Goal: Information Seeking & Learning: Learn about a topic

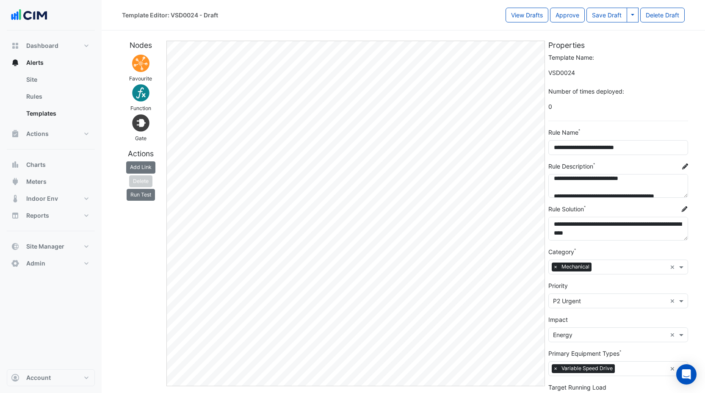
scroll to position [11, 0]
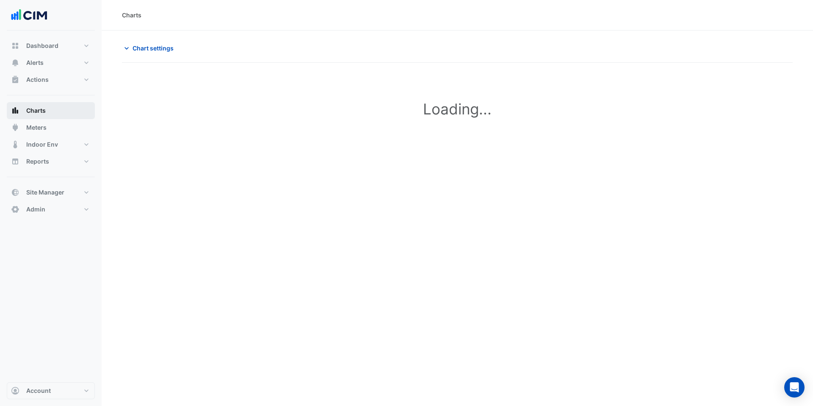
click at [69, 111] on button "Charts" at bounding box center [51, 110] width 88 height 17
click at [158, 47] on span "Chart settings" at bounding box center [153, 48] width 41 height 9
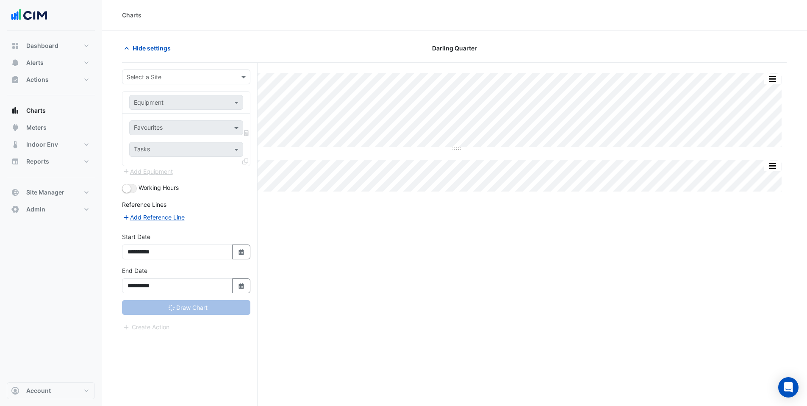
click at [155, 80] on input "text" at bounding box center [178, 77] width 102 height 9
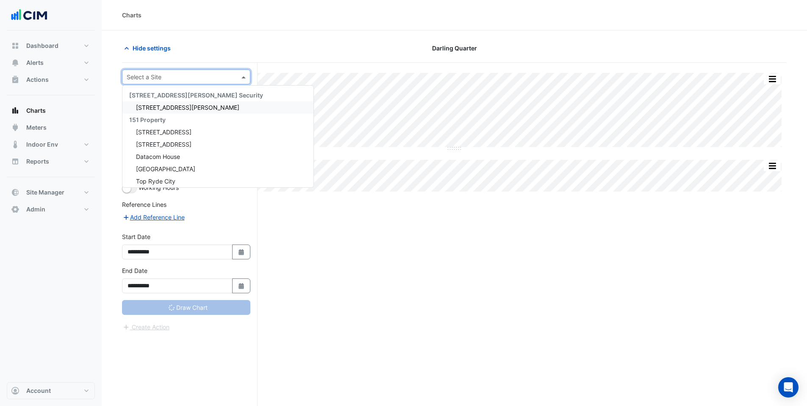
type input "**********"
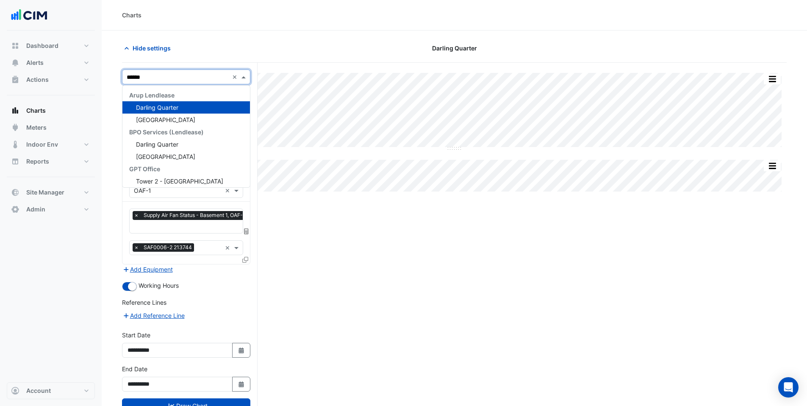
type input "*******"
click at [160, 109] on span "Darling Quarter" at bounding box center [157, 107] width 42 height 7
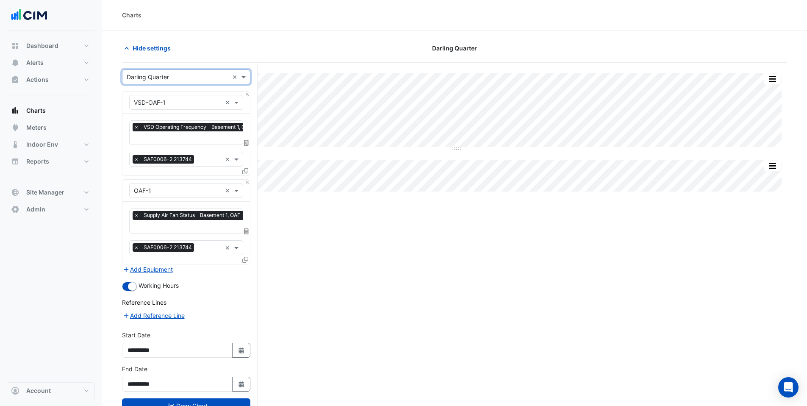
click at [160, 103] on input "text" at bounding box center [178, 102] width 88 height 9
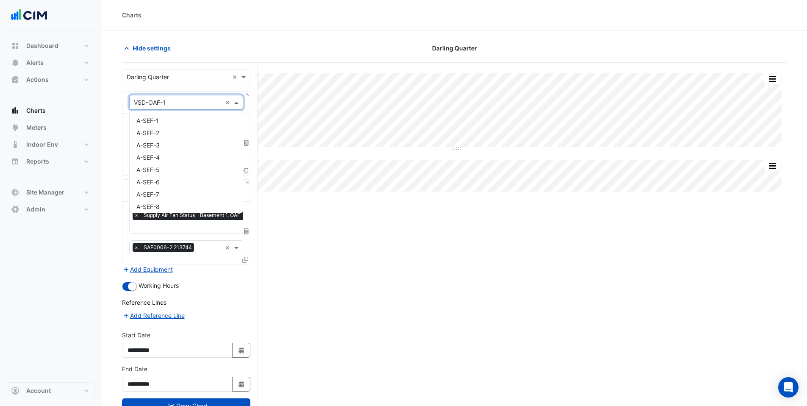
scroll to position [18503, 0]
click at [158, 119] on span "VSD-OAF-1" at bounding box center [152, 117] width 32 height 7
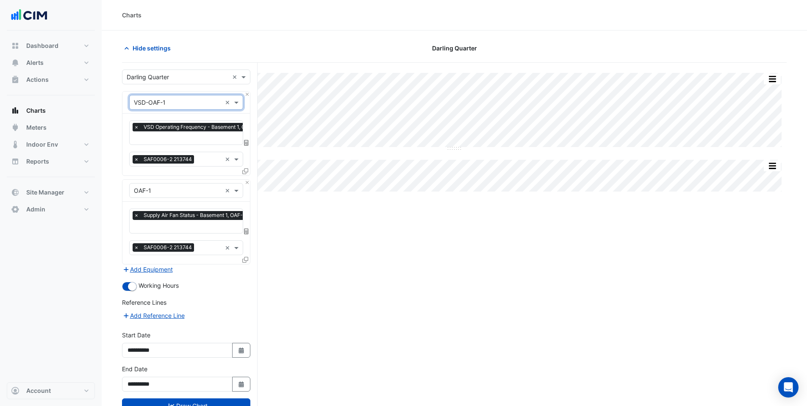
click at [139, 127] on span "×" at bounding box center [137, 127] width 8 height 8
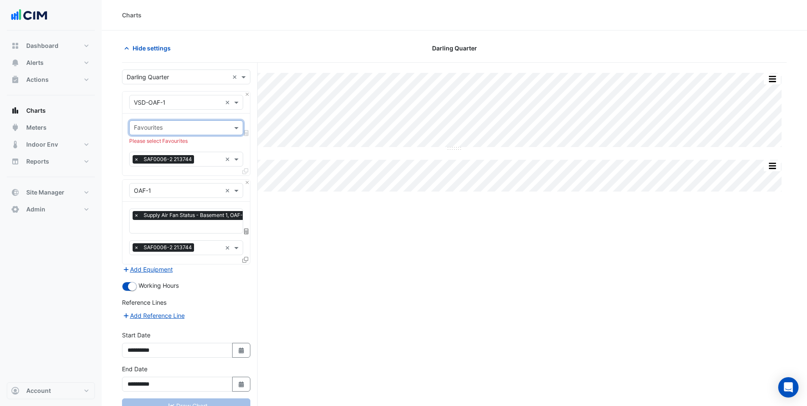
click at [140, 127] on input "text" at bounding box center [181, 128] width 95 height 9
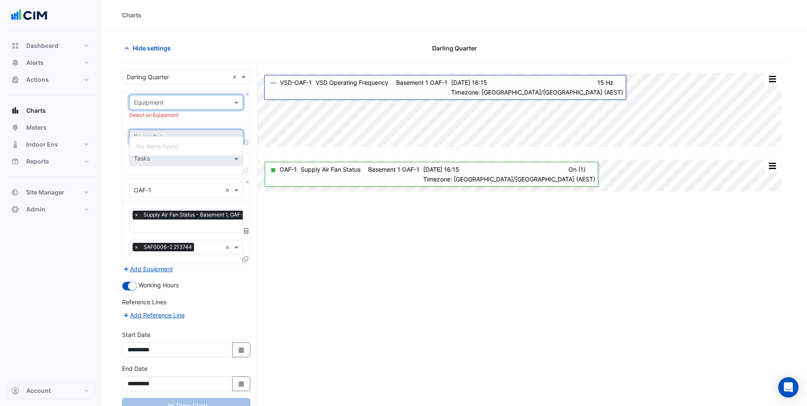
click at [212, 101] on input "text" at bounding box center [178, 102] width 88 height 9
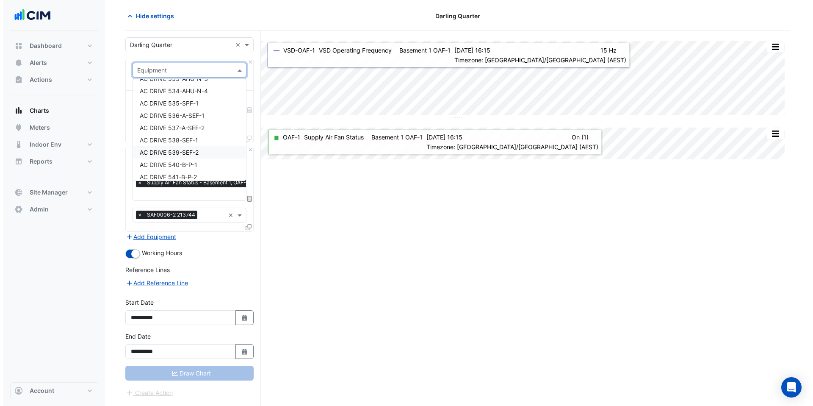
scroll to position [532, 0]
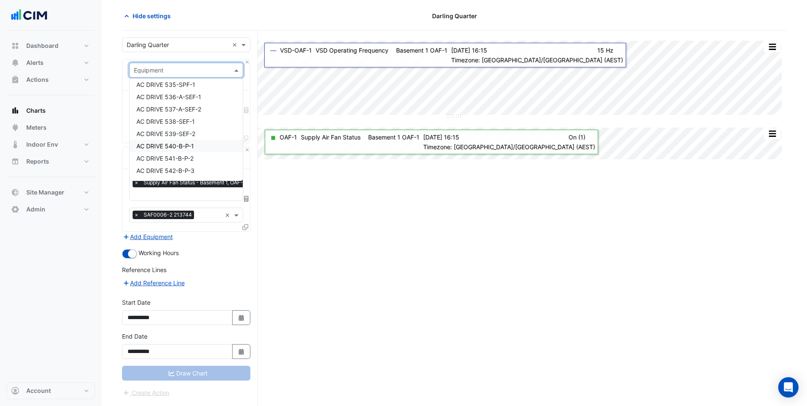
click at [170, 145] on span "AC DRIVE 540-B-P-1" at bounding box center [165, 145] width 58 height 7
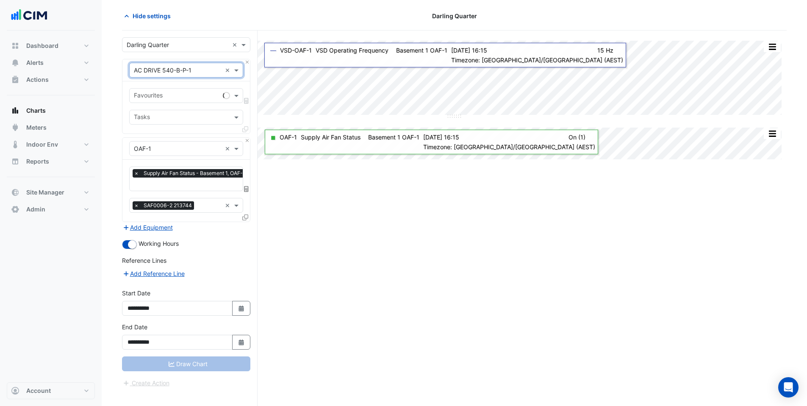
click at [162, 94] on input "text" at bounding box center [177, 96] width 86 height 9
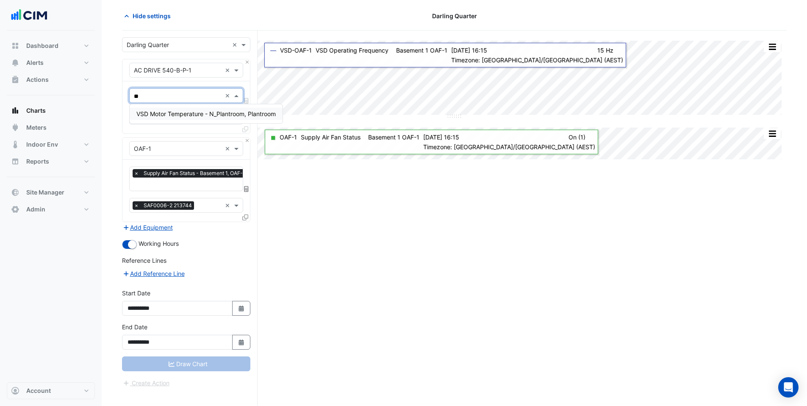
type input "***"
click at [173, 114] on span "VSD Motor Temperature - N_Plantroom, Plantroom" at bounding box center [205, 113] width 139 height 7
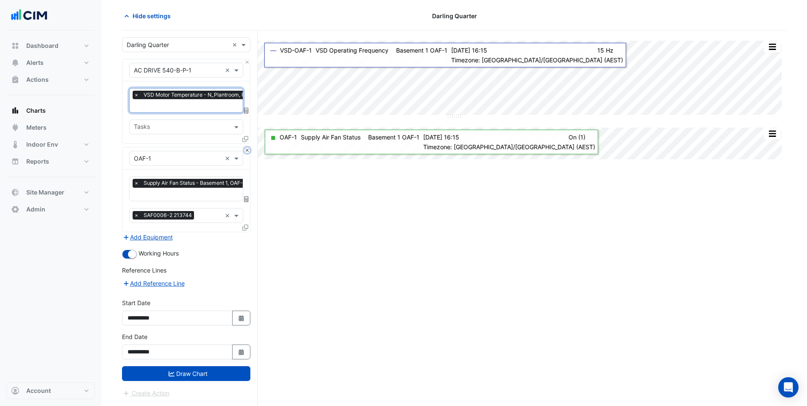
click at [247, 150] on button "Close" at bounding box center [247, 150] width 6 height 6
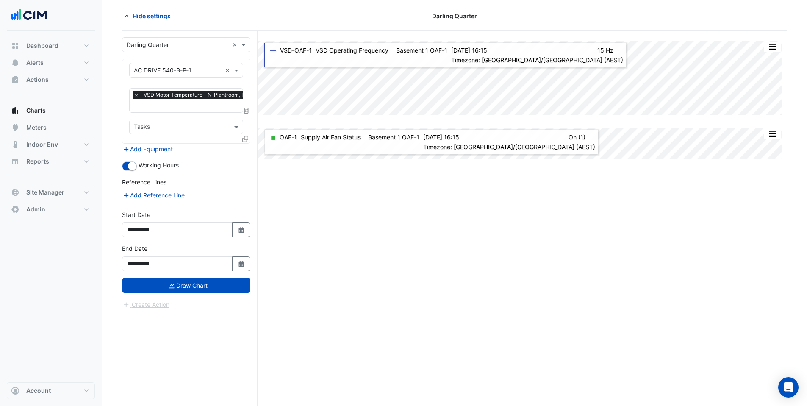
click at [243, 139] on icon at bounding box center [245, 139] width 6 height 6
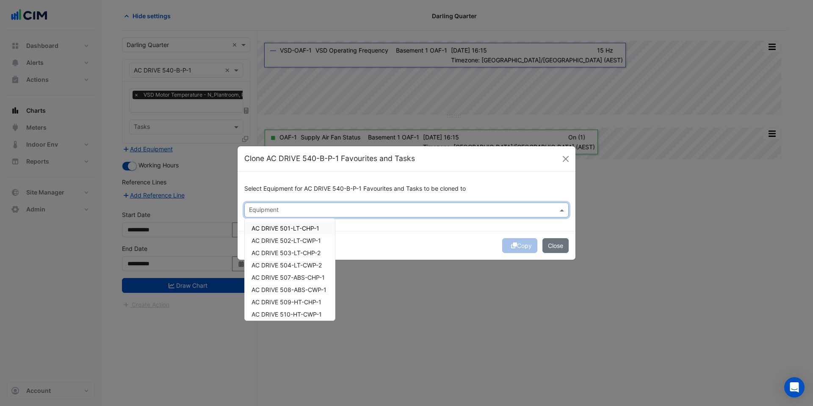
click at [278, 213] on input "text" at bounding box center [401, 210] width 305 height 9
click at [284, 228] on span "AC DRIVE 501-LT-CHP-1" at bounding box center [286, 227] width 68 height 7
click at [285, 235] on div "AC DRIVE 502-LT-CWP-1" at bounding box center [290, 240] width 90 height 12
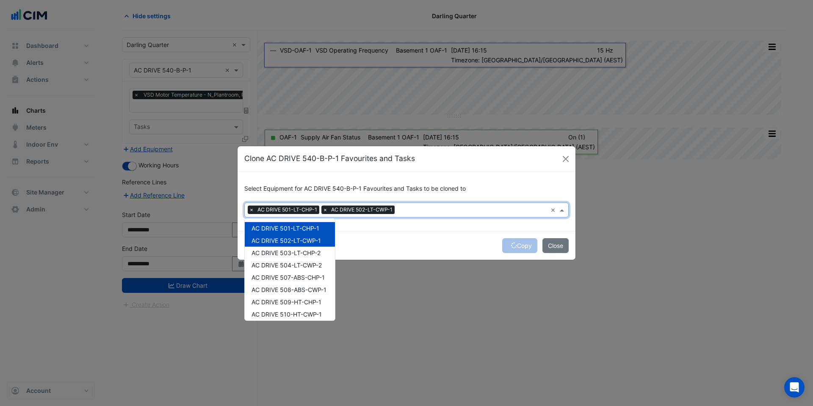
click at [294, 232] on div "AC DRIVE 501-LT-CHP-1" at bounding box center [290, 228] width 90 height 12
click at [294, 239] on span "AC DRIVE 502-LT-CWP-1" at bounding box center [286, 240] width 69 height 7
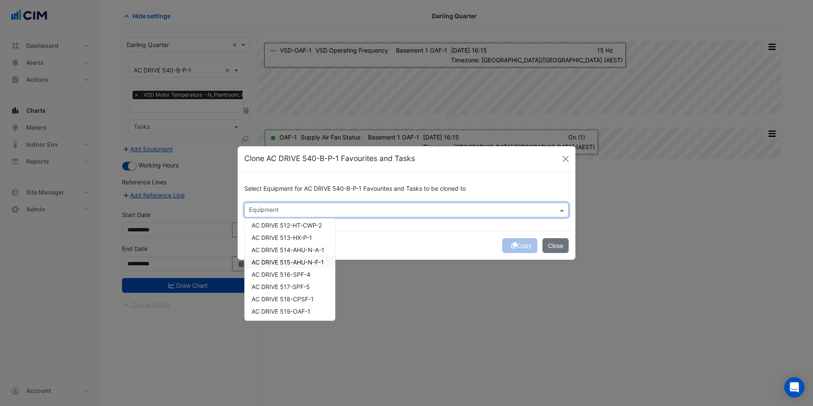
scroll to position [114, 0]
click at [294, 247] on span "AC DRIVE 514-AHU-N-A-1" at bounding box center [288, 248] width 73 height 7
click at [291, 259] on span "AC DRIVE 515-AHU-N-F-1" at bounding box center [288, 261] width 72 height 7
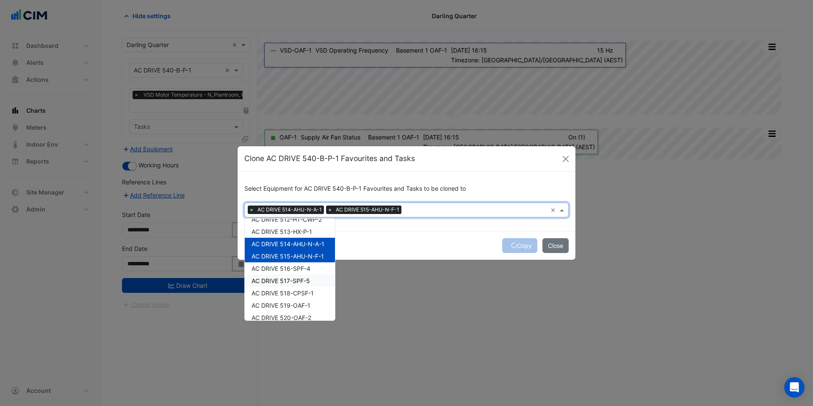
scroll to position [130, 0]
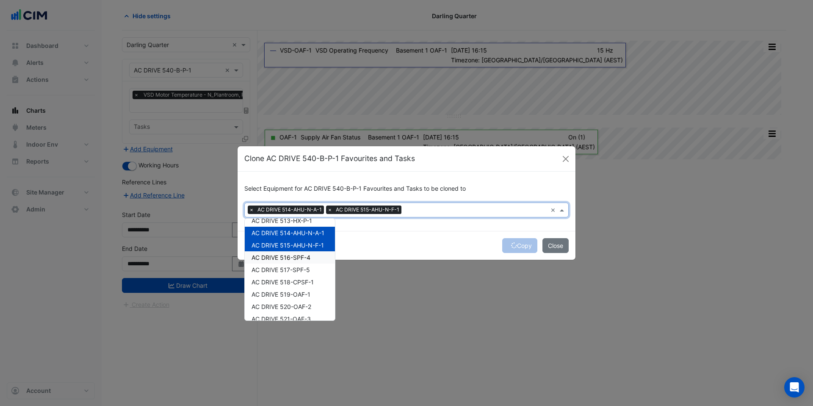
click at [274, 261] on div "AC DRIVE 516-SPF-4" at bounding box center [290, 257] width 90 height 12
click at [277, 283] on span "AC DRIVE 518-CPSF-1" at bounding box center [283, 281] width 62 height 7
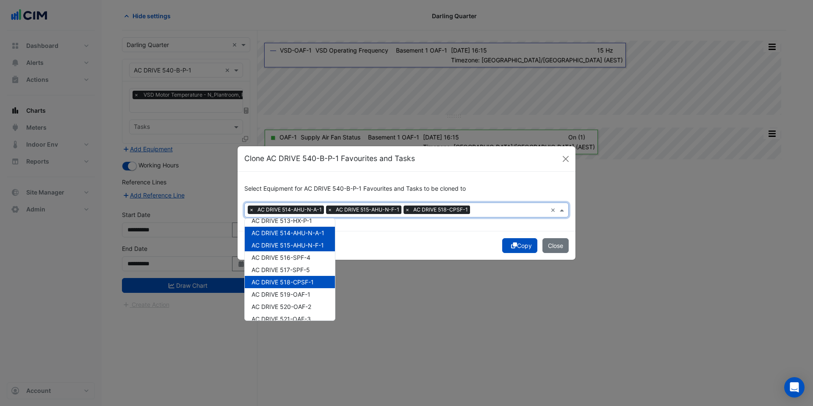
click at [275, 282] on span "AC DRIVE 518-CPSF-1" at bounding box center [283, 281] width 62 height 7
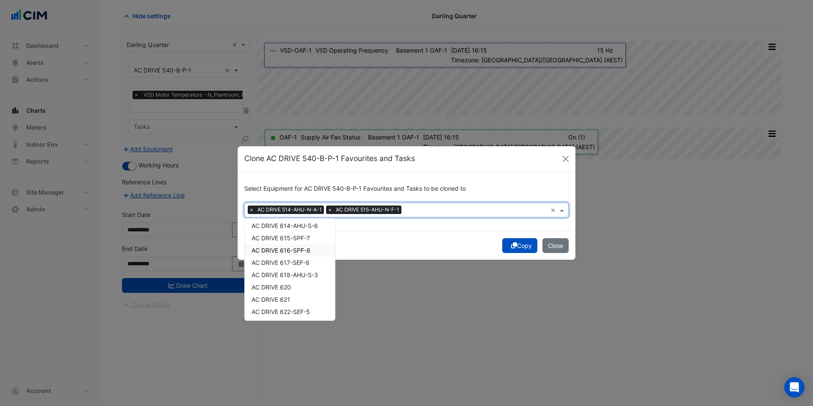
scroll to position [840, 0]
click at [278, 275] on span "AC DRIVE 618-AHU-S-3" at bounding box center [285, 272] width 67 height 7
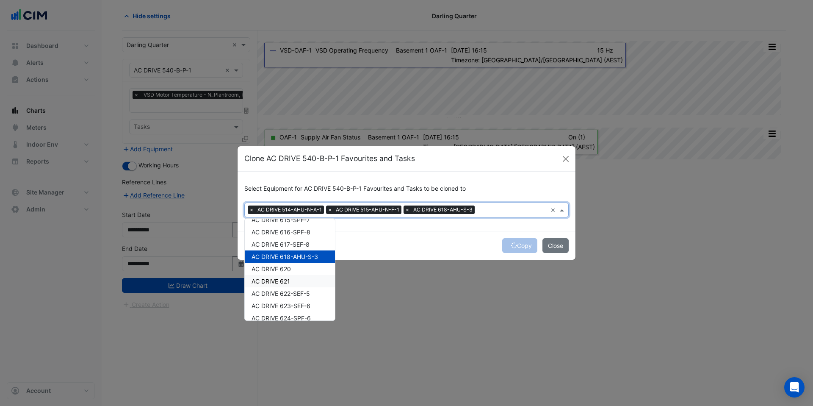
scroll to position [923, 0]
click at [280, 263] on span "AC DRIVE 625-AHU-S-7" at bounding box center [285, 263] width 67 height 7
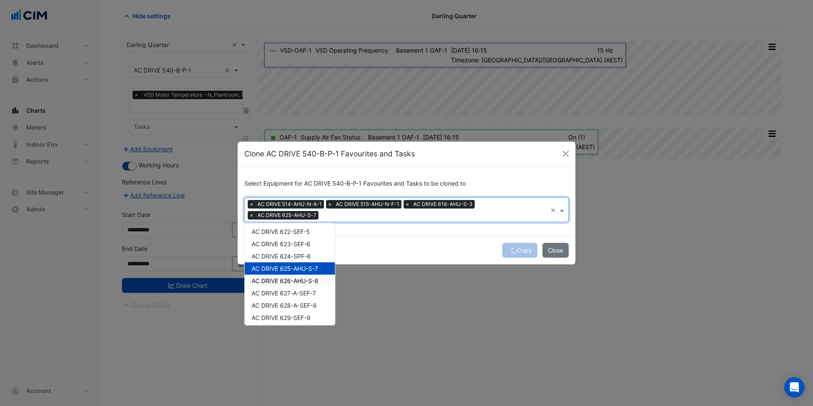
click at [280, 278] on span "AC DRIVE 626-AHU-S-8" at bounding box center [285, 280] width 67 height 7
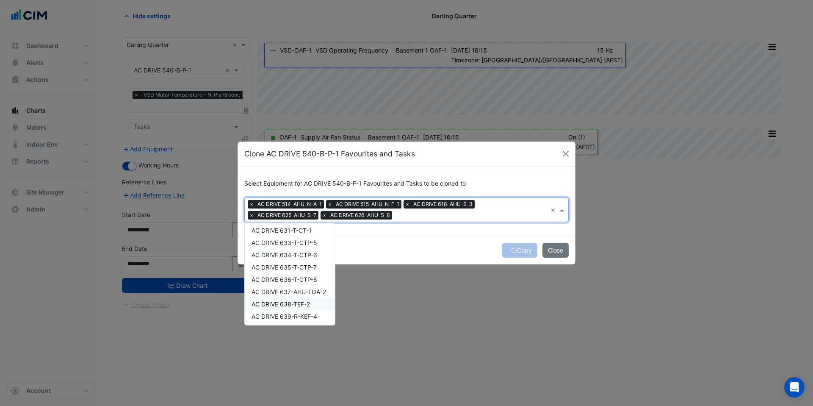
scroll to position [1059, 0]
click at [288, 244] on span "AC DRIVE 636-T-CTP-8" at bounding box center [285, 242] width 66 height 7
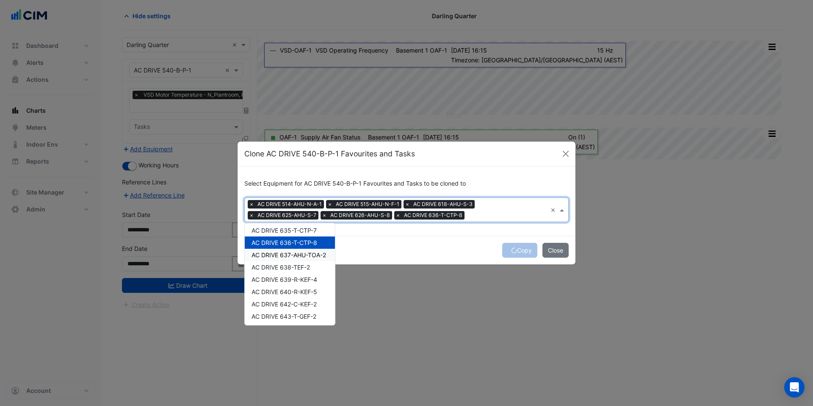
click at [288, 255] on span "AC DRIVE 637-AHU-TOA-2" at bounding box center [289, 254] width 75 height 7
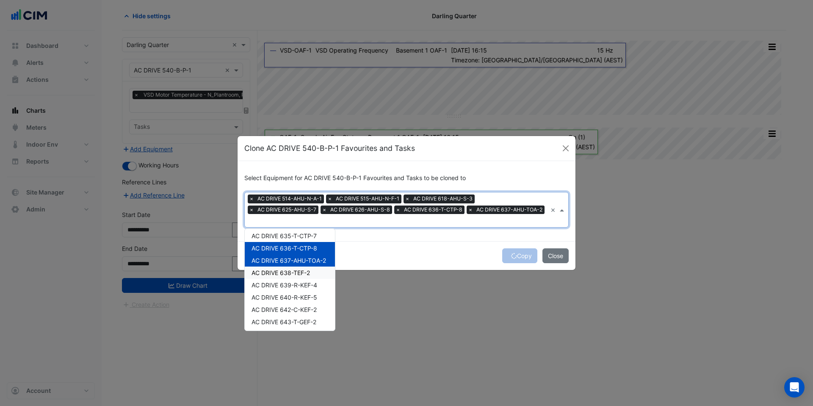
click at [282, 269] on span "AC DRIVE 638-TEF-2" at bounding box center [281, 272] width 58 height 7
click at [280, 283] on span "AC DRIVE 639-R-KEF-4" at bounding box center [285, 284] width 66 height 7
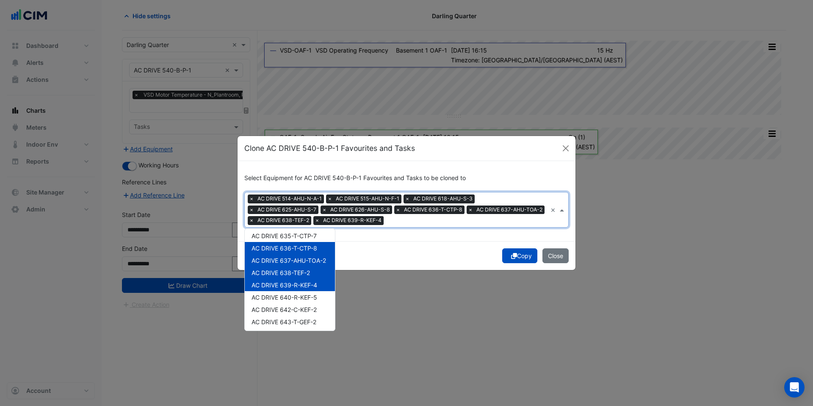
click at [280, 288] on div "AC DRIVE 639-R-KEF-4" at bounding box center [290, 285] width 90 height 12
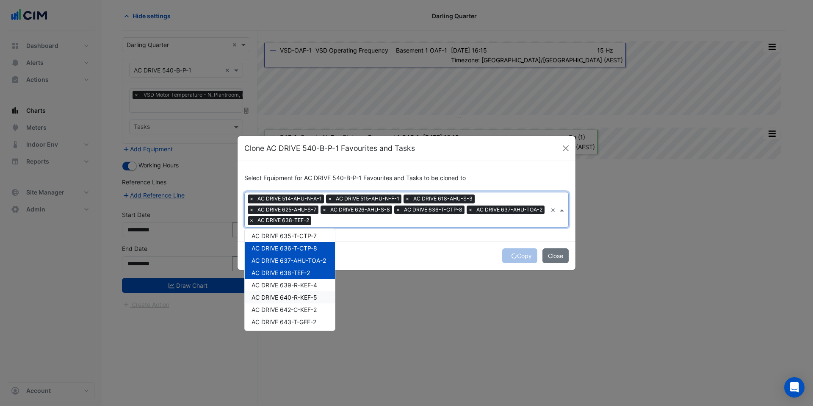
click at [282, 298] on span "AC DRIVE 640-R-KEF-5" at bounding box center [285, 297] width 66 height 7
click at [281, 285] on span "AC DRIVE 639-R-KEF-4" at bounding box center [285, 284] width 66 height 7
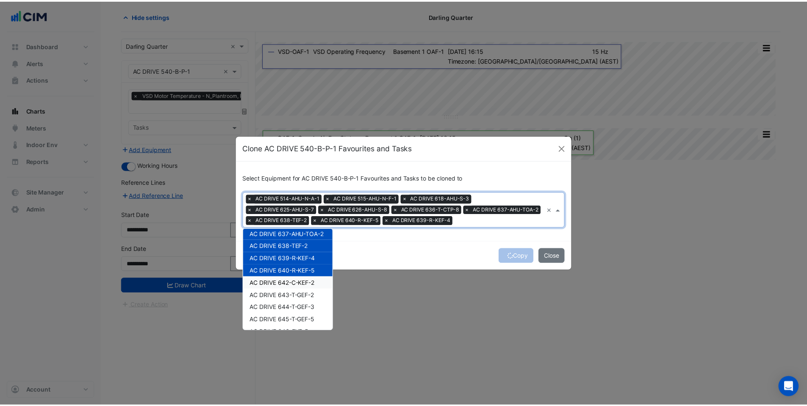
scroll to position [1102, 0]
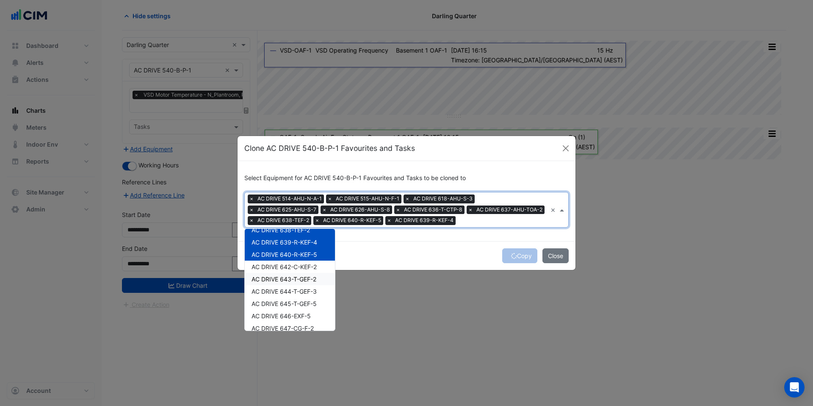
click at [295, 277] on span "AC DRIVE 643-T-GEF-2" at bounding box center [284, 278] width 65 height 7
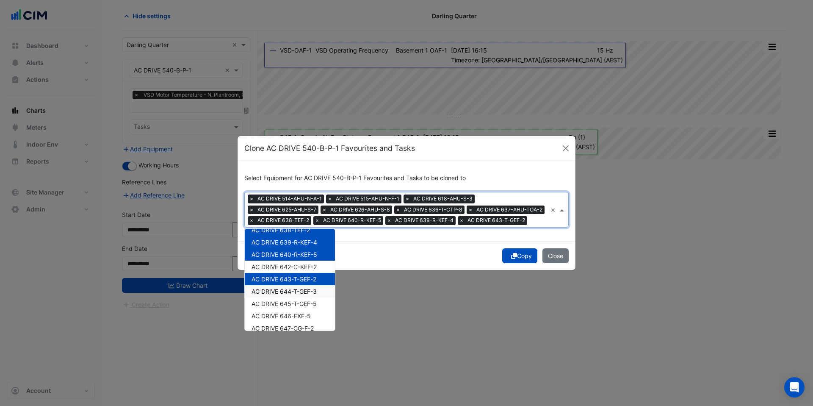
click at [287, 290] on span "AC DRIVE 644-T-GEF-3" at bounding box center [284, 291] width 65 height 7
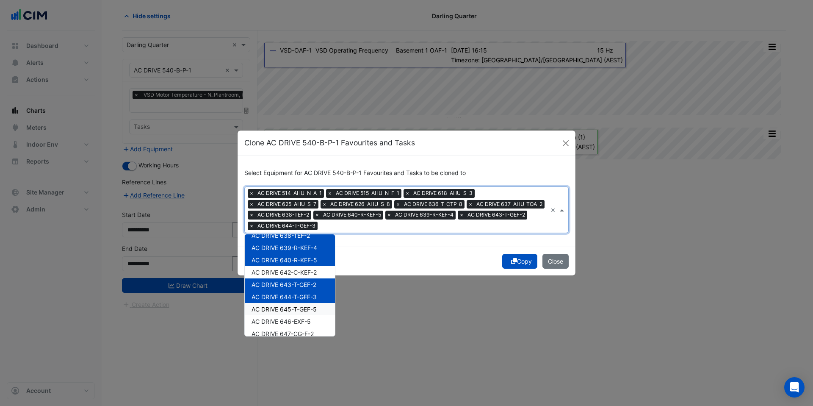
click at [287, 308] on span "AC DRIVE 645-T-GEF-5" at bounding box center [284, 308] width 65 height 7
click at [404, 258] on div "Copy Close" at bounding box center [407, 261] width 338 height 29
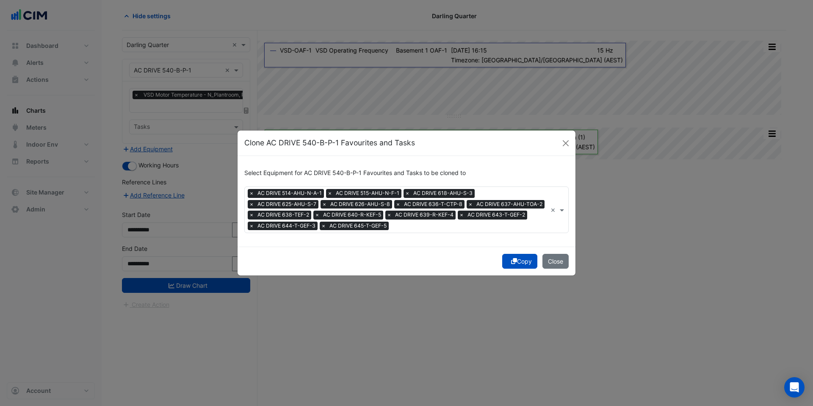
click at [525, 262] on button "Copy" at bounding box center [519, 261] width 35 height 15
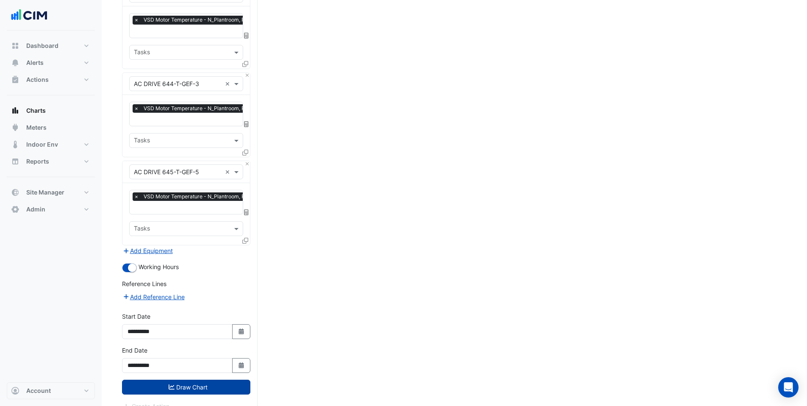
click at [197, 380] on button "Draw Chart" at bounding box center [186, 387] width 128 height 15
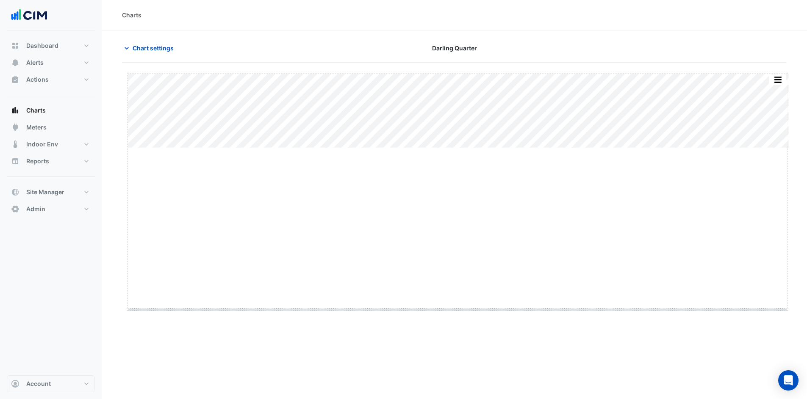
drag, startPoint x: 460, startPoint y: 148, endPoint x: 459, endPoint y: 310, distance: 161.8
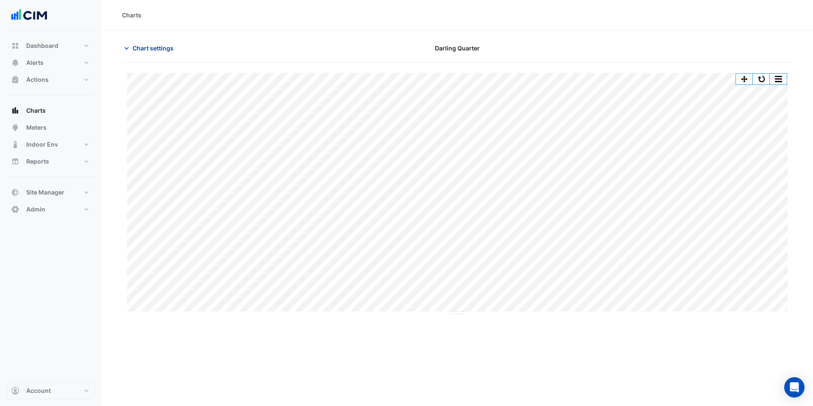
click at [152, 47] on span "Chart settings" at bounding box center [153, 48] width 41 height 9
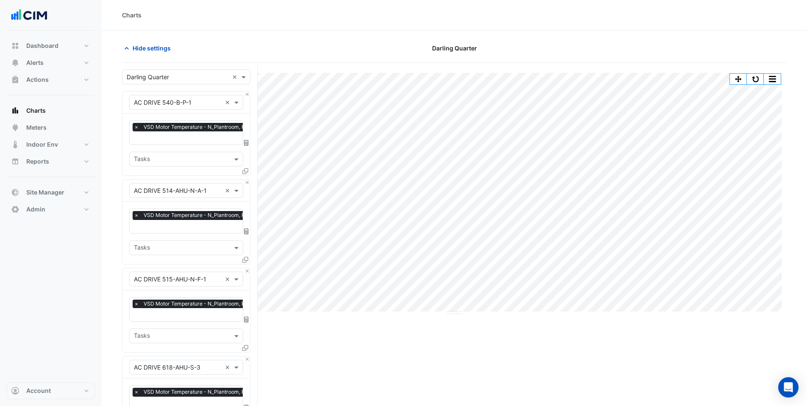
click at [169, 78] on input "text" at bounding box center [178, 77] width 102 height 9
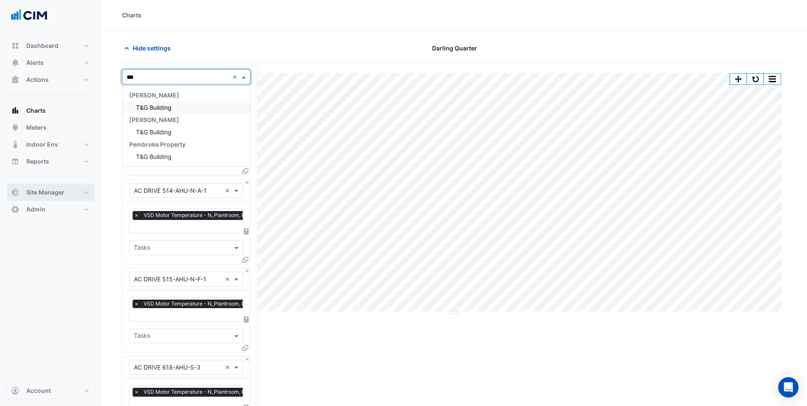
type input "***"
click at [50, 190] on span "Site Manager" at bounding box center [45, 192] width 38 height 8
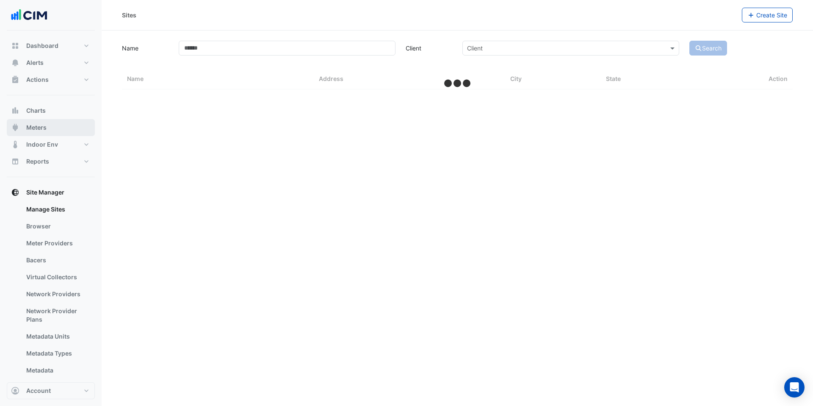
select select "***"
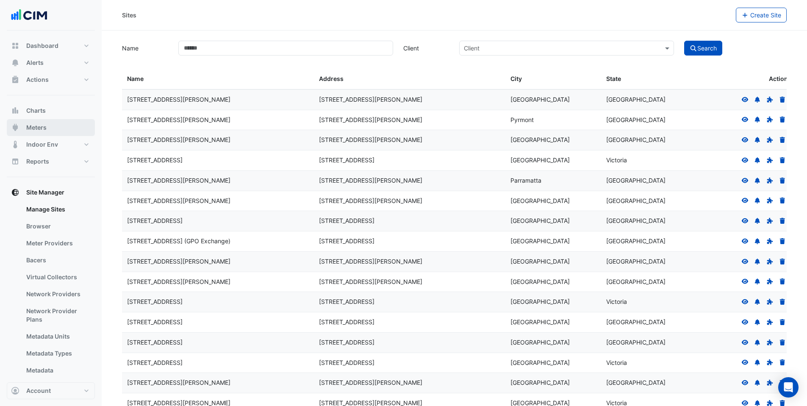
click at [44, 129] on span "Meters" at bounding box center [36, 127] width 20 height 8
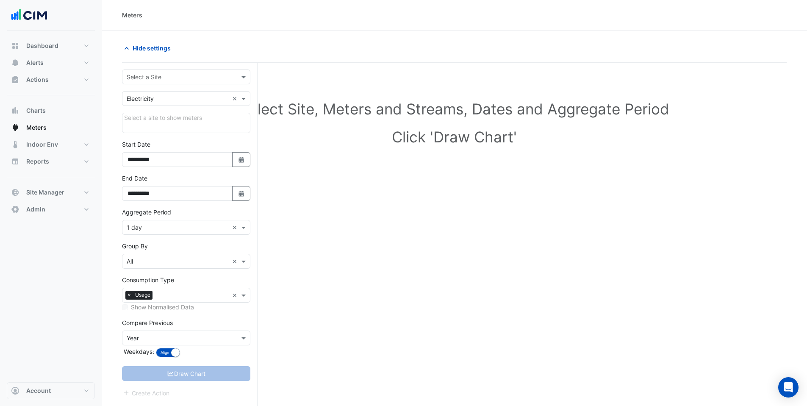
click at [146, 76] on input "text" at bounding box center [178, 77] width 102 height 9
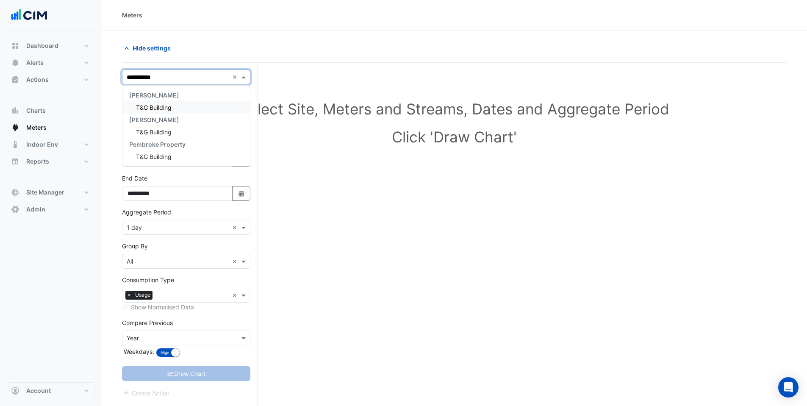
type input "**********"
click at [145, 108] on span "T&G Building" at bounding box center [154, 107] width 36 height 7
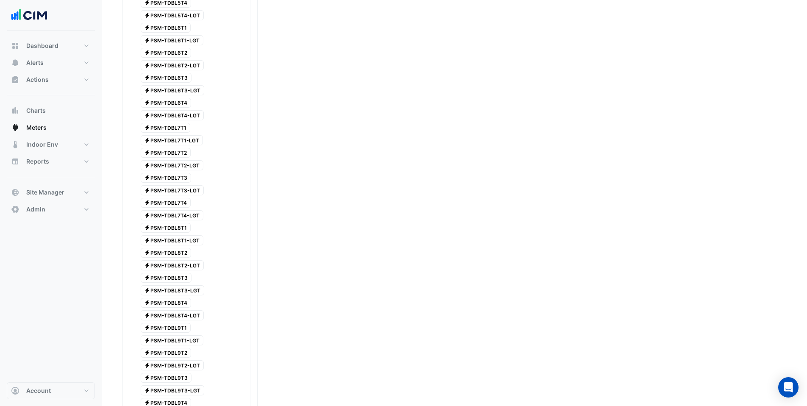
scroll to position [2020, 0]
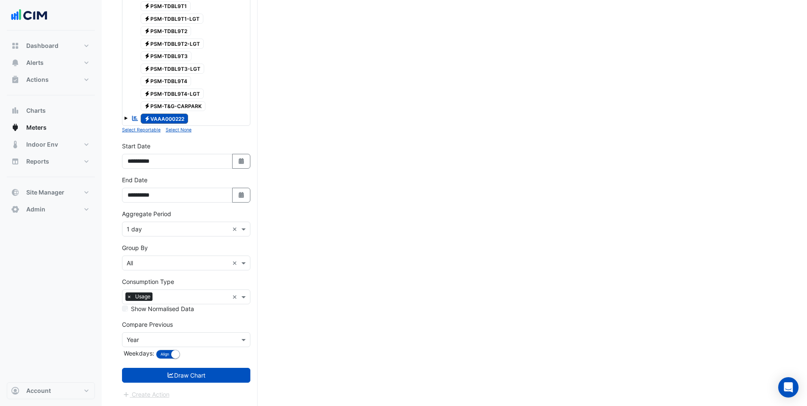
click at [179, 130] on small "Select None" at bounding box center [179, 130] width 26 height 6
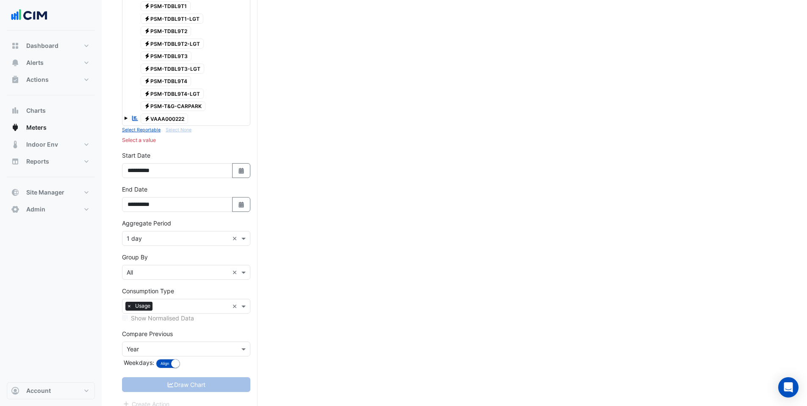
click at [175, 105] on span "Electricity PSM-T&G-CARPARK" at bounding box center [173, 106] width 65 height 10
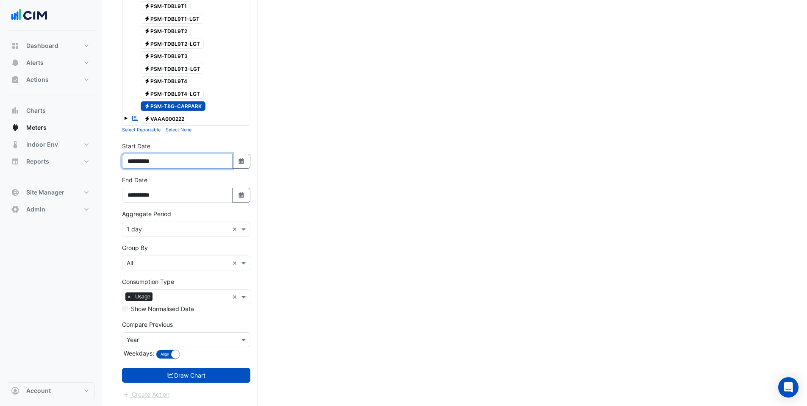
click at [148, 160] on input "**********" at bounding box center [177, 161] width 111 height 15
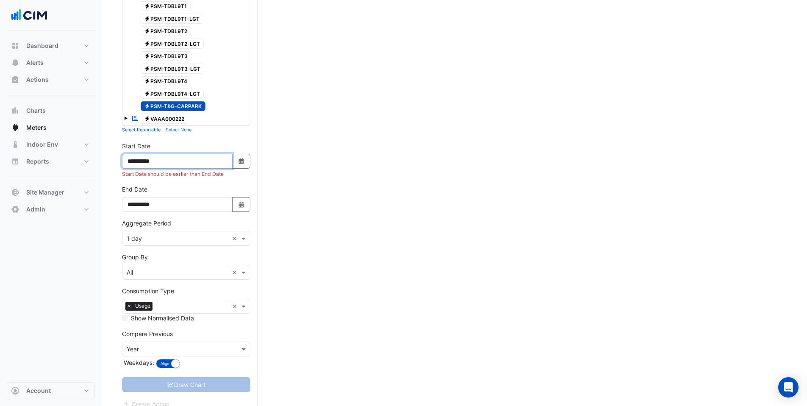
click at [140, 162] on input "**********" at bounding box center [177, 161] width 111 height 15
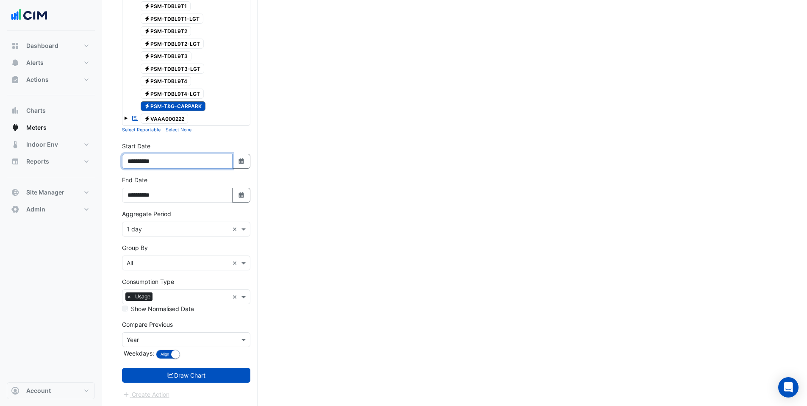
type input "**********"
click at [144, 230] on input "text" at bounding box center [178, 229] width 102 height 9
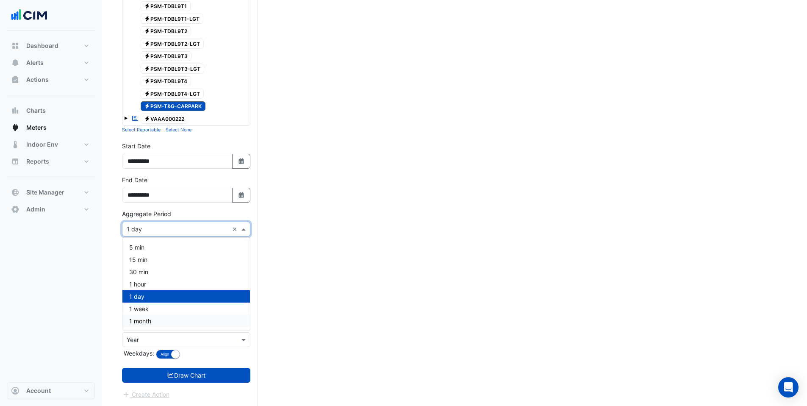
click at [143, 317] on span "1 month" at bounding box center [140, 320] width 22 height 7
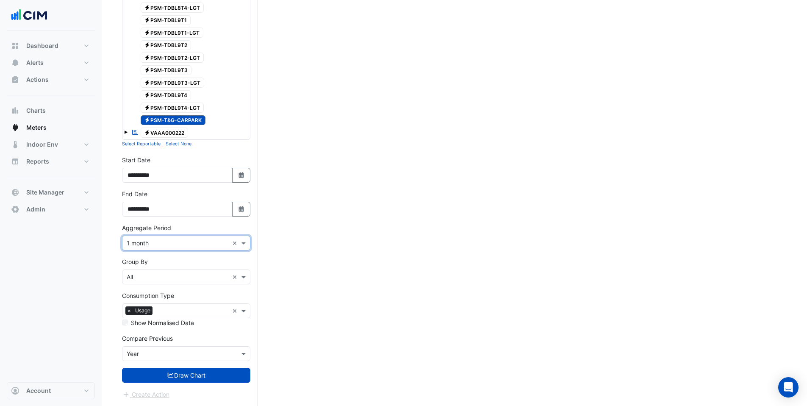
scroll to position [2006, 0]
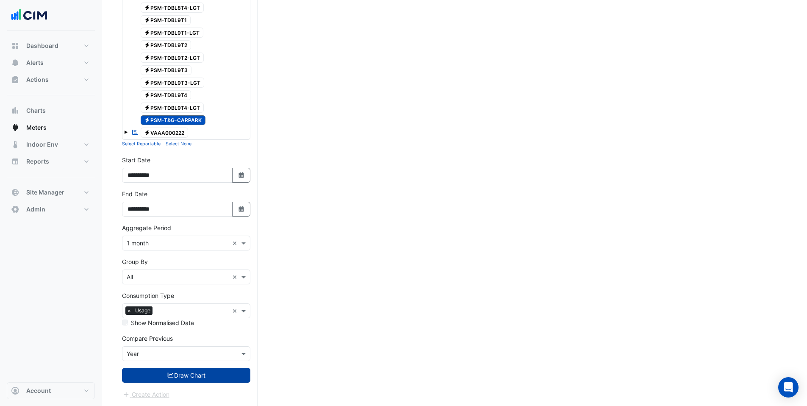
click at [161, 373] on button "Draw Chart" at bounding box center [186, 375] width 128 height 15
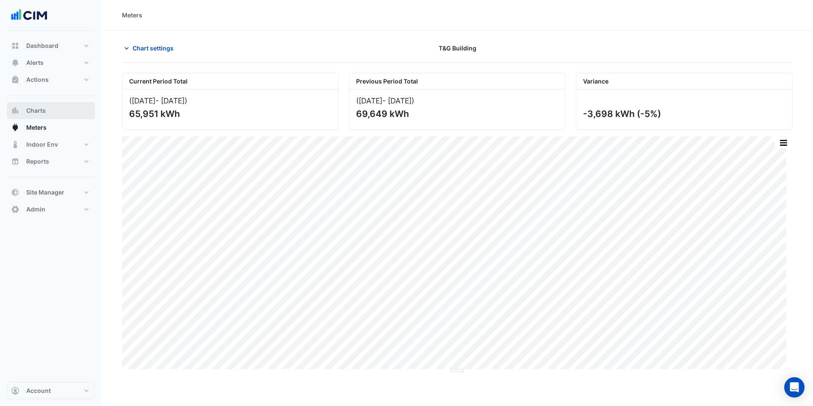
click at [42, 108] on span "Charts" at bounding box center [35, 110] width 19 height 8
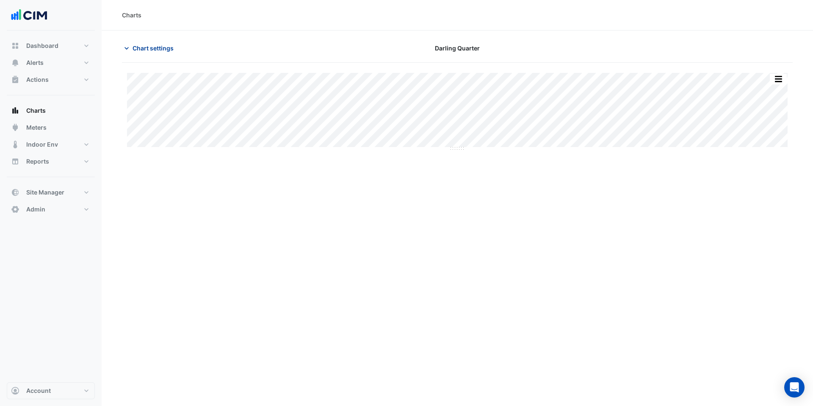
click at [147, 48] on span "Chart settings" at bounding box center [153, 48] width 41 height 9
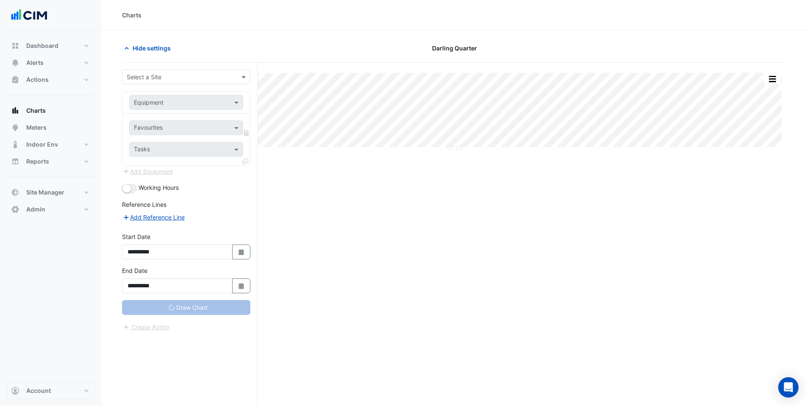
click at [155, 75] on input "text" at bounding box center [178, 77] width 102 height 9
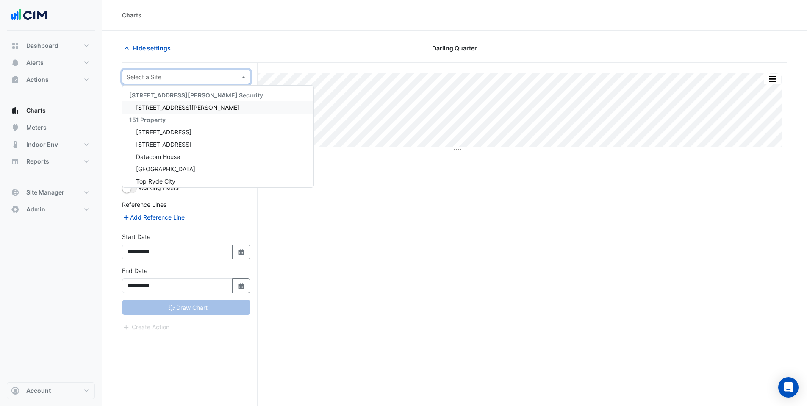
type input "**********"
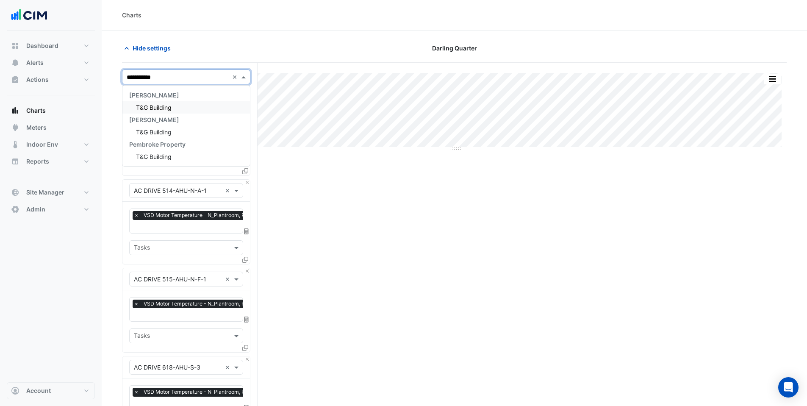
type input "**********"
click at [152, 105] on span "T&G Building" at bounding box center [154, 107] width 36 height 7
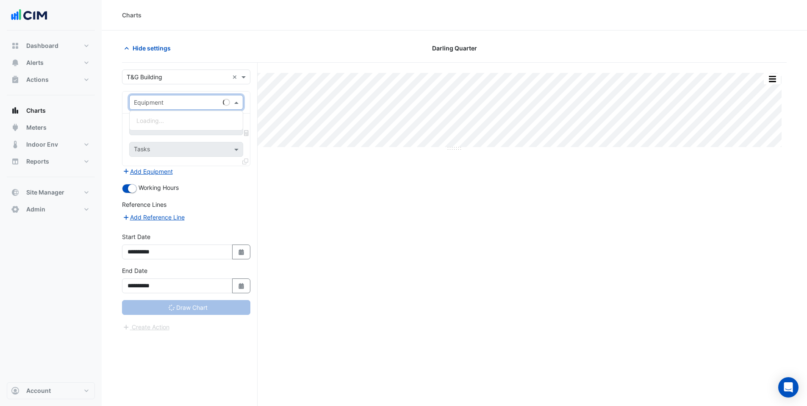
click at [161, 101] on input "text" at bounding box center [178, 102] width 88 height 9
type input "**"
click at [156, 120] on span "CPEF-1" at bounding box center [146, 120] width 20 height 7
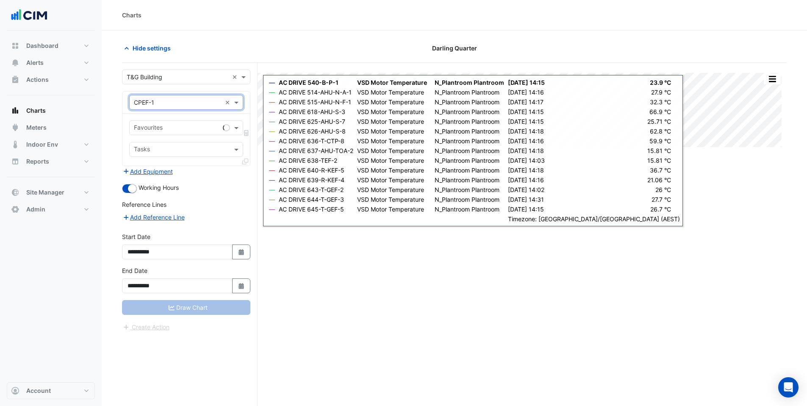
click at [152, 127] on input "text" at bounding box center [177, 128] width 86 height 9
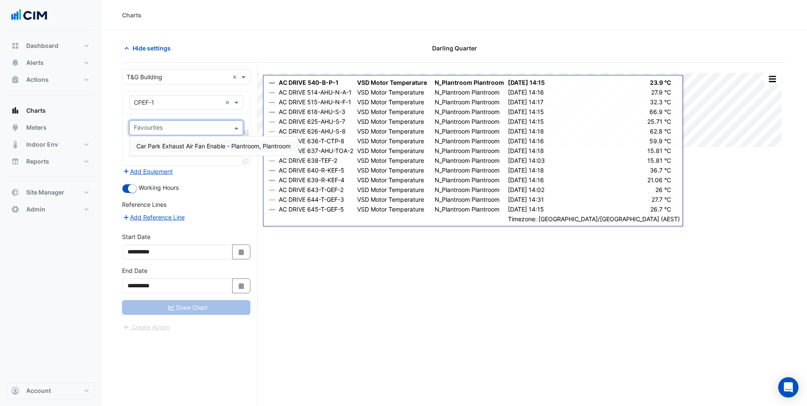
click at [159, 144] on span "Car Park Exhaust Air Fan Enable - Plantroom, Plantroom" at bounding box center [213, 145] width 154 height 7
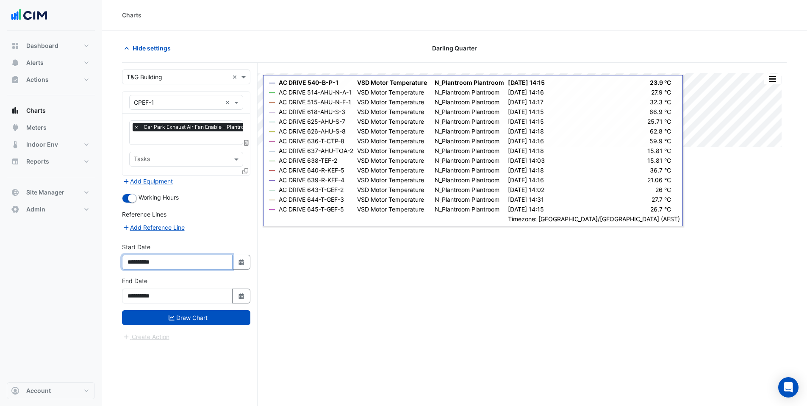
click at [150, 261] on input "**********" at bounding box center [177, 262] width 111 height 15
type input "**********"
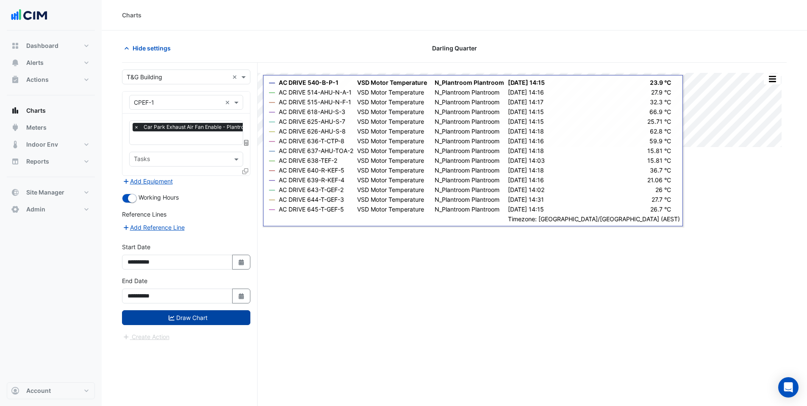
click at [165, 317] on button "Draw Chart" at bounding box center [186, 317] width 128 height 15
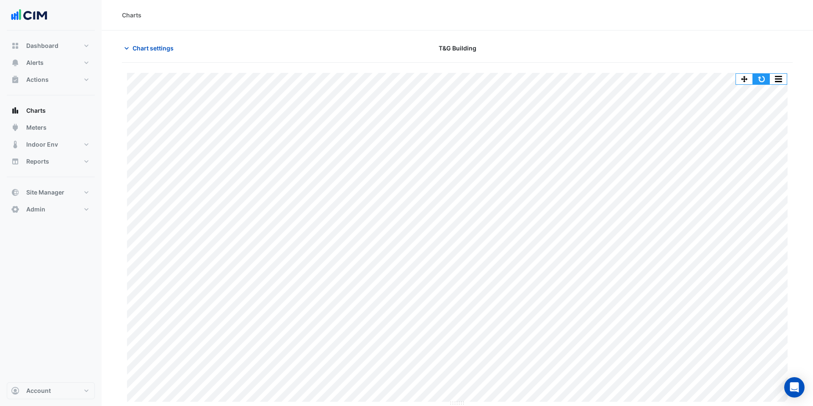
click at [767, 79] on button "button" at bounding box center [761, 79] width 17 height 11
click at [49, 130] on button "Meters" at bounding box center [51, 127] width 88 height 17
